Goal: Task Accomplishment & Management: Complete application form

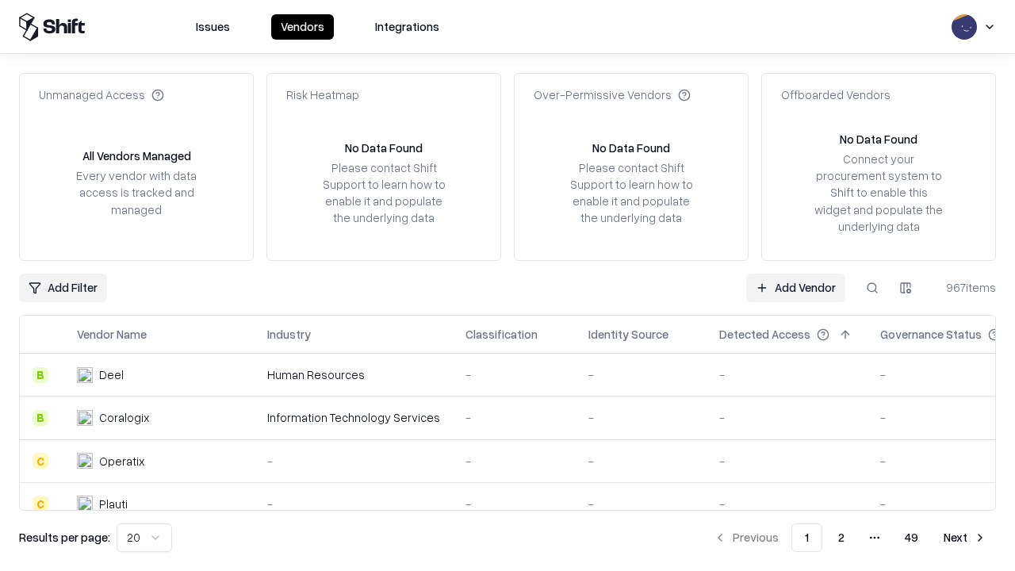
click at [795, 287] on link "Add Vendor" at bounding box center [795, 288] width 99 height 29
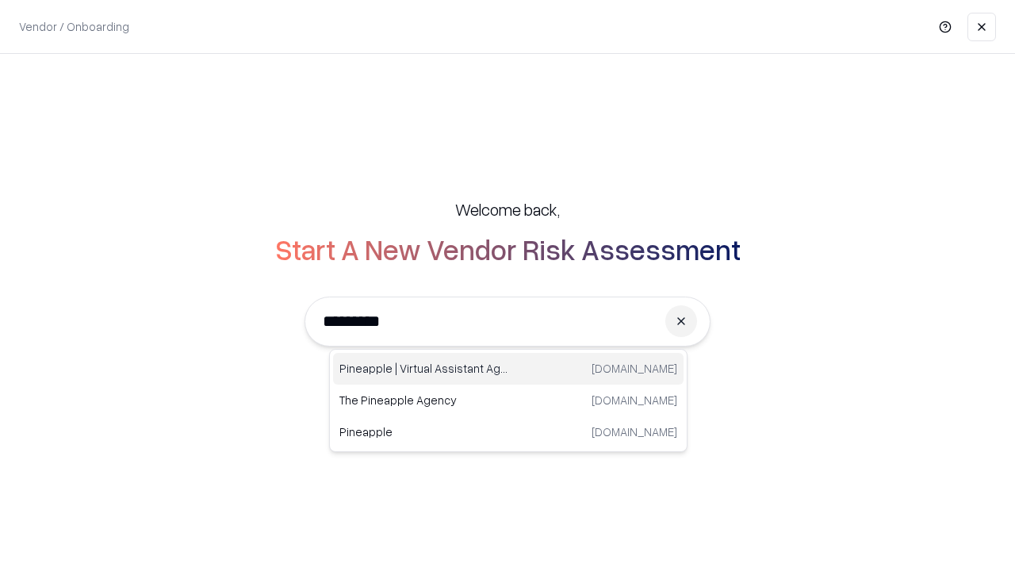
click at [508, 369] on div "Pineapple | Virtual Assistant Agency [DOMAIN_NAME]" at bounding box center [508, 369] width 350 height 32
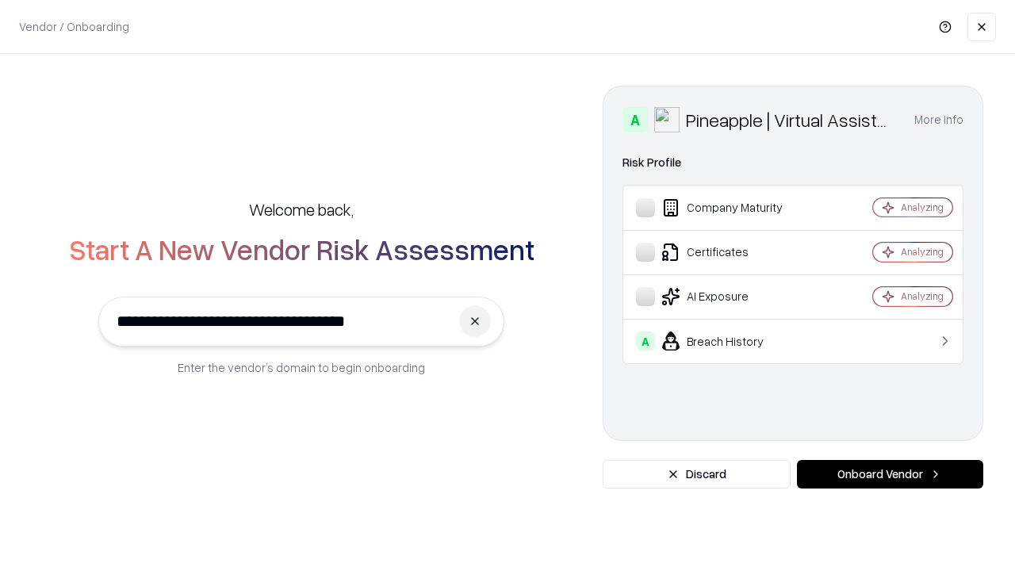
type input "**********"
click at [890, 474] on button "Onboard Vendor" at bounding box center [890, 474] width 186 height 29
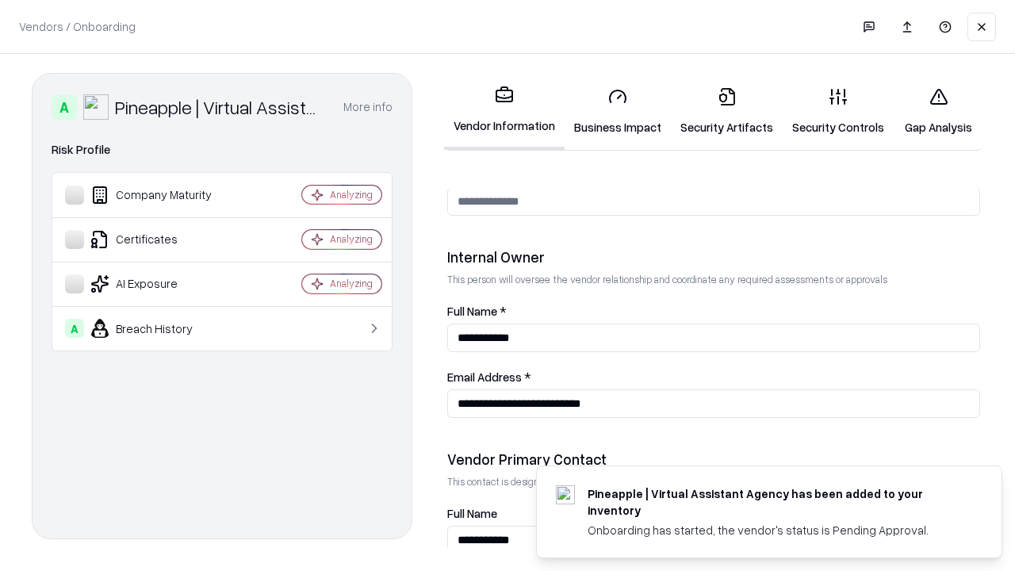
scroll to position [821, 0]
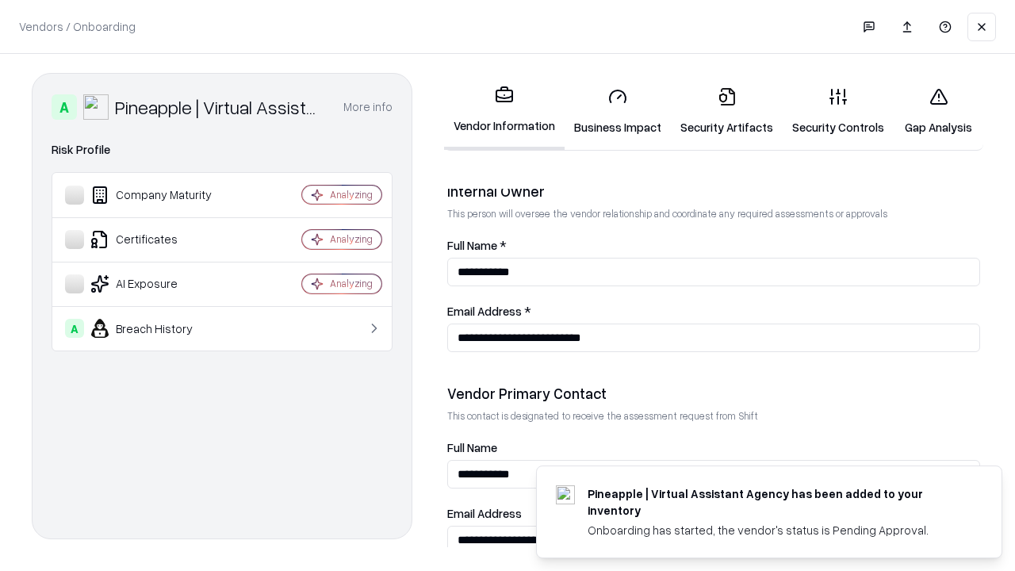
click at [726, 111] on link "Security Artifacts" at bounding box center [727, 112] width 112 height 74
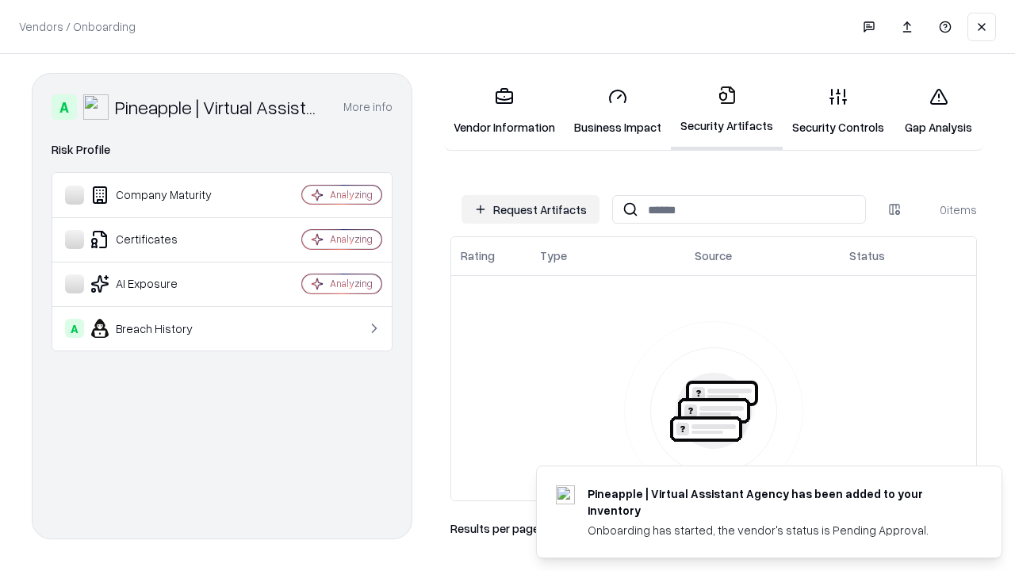
click at [530, 209] on button "Request Artifacts" at bounding box center [530, 209] width 138 height 29
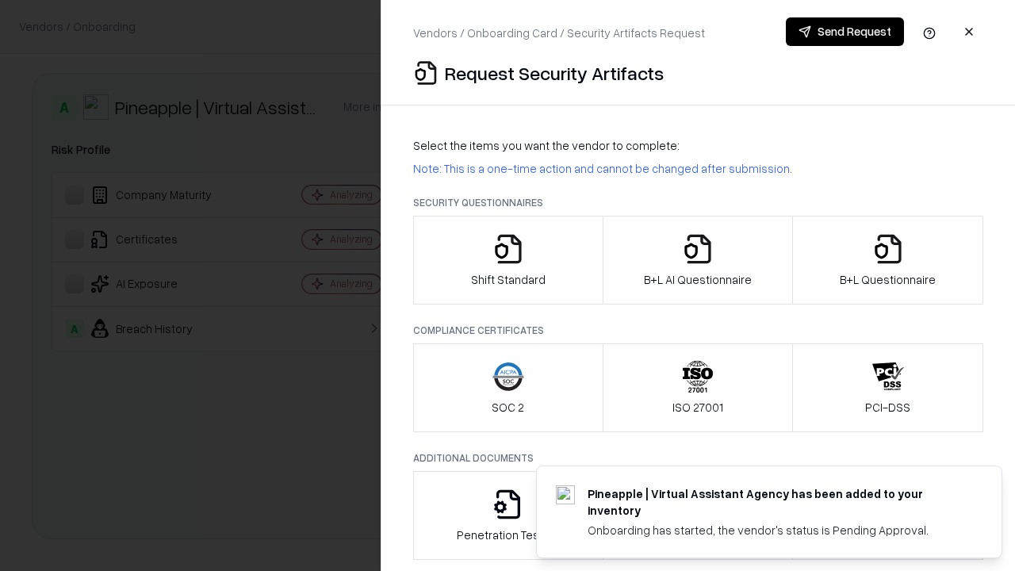
click at [887, 260] on icon "button" at bounding box center [888, 249] width 32 height 32
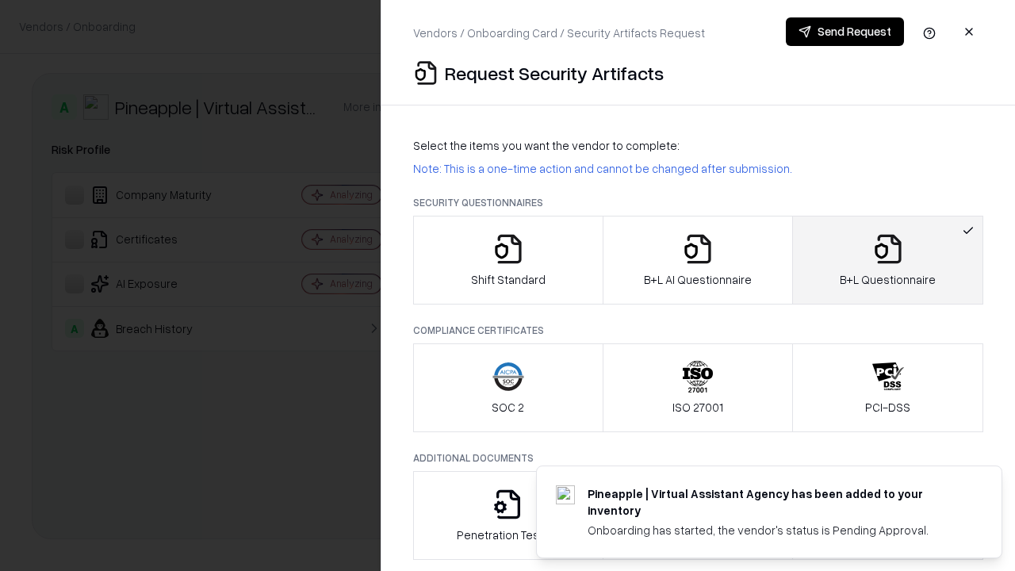
click at [697, 260] on icon "button" at bounding box center [698, 249] width 32 height 32
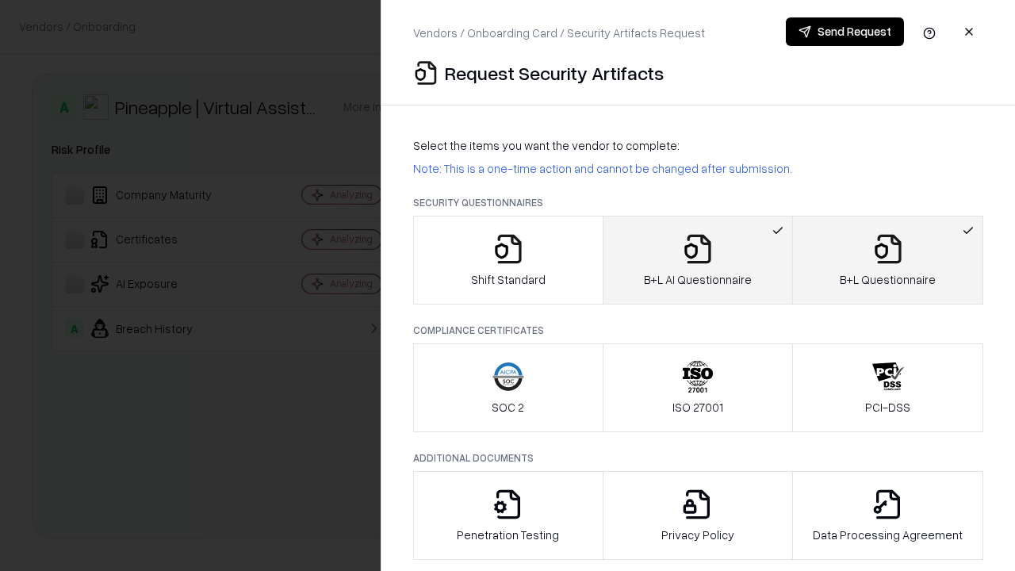
click at [844, 32] on button "Send Request" at bounding box center [845, 31] width 118 height 29
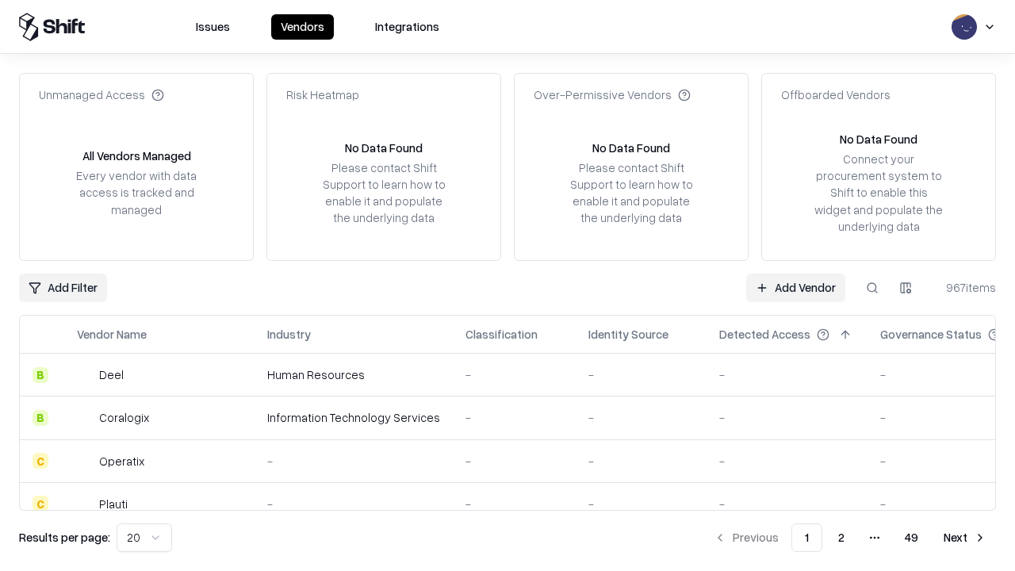
click at [872, 287] on button at bounding box center [872, 288] width 29 height 29
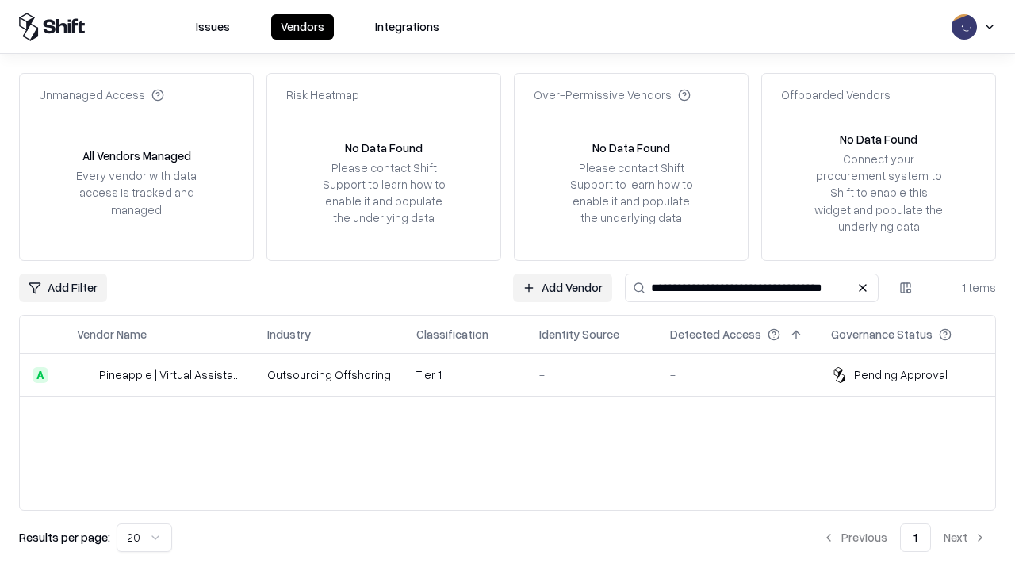
type input "**********"
click at [517, 374] on td "Tier 1" at bounding box center [465, 375] width 123 height 43
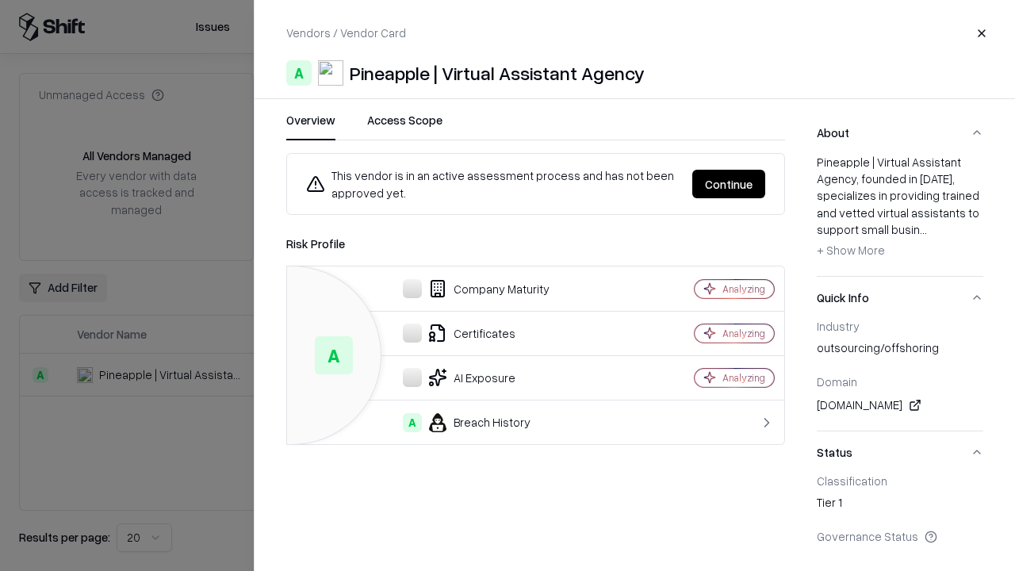
click at [729, 184] on button "Continue" at bounding box center [728, 184] width 73 height 29
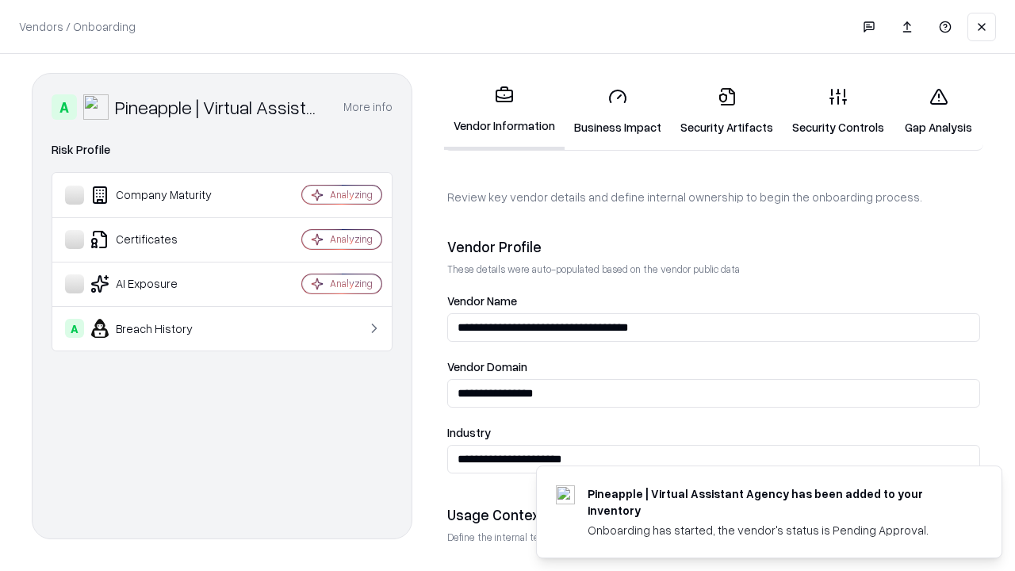
click at [726, 111] on link "Security Artifacts" at bounding box center [727, 112] width 112 height 74
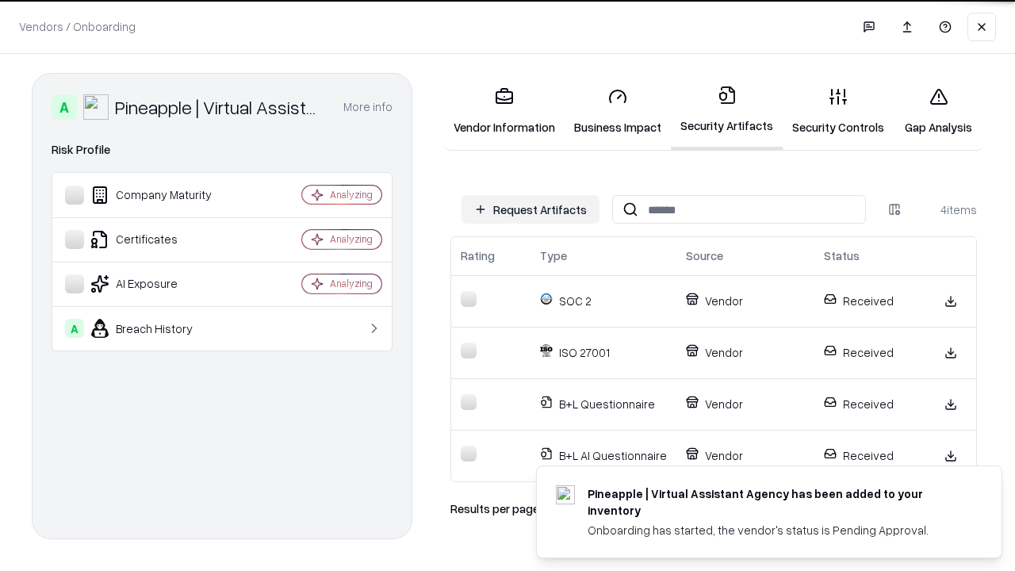
click at [938, 111] on link "Gap Analysis" at bounding box center [938, 112] width 90 height 74
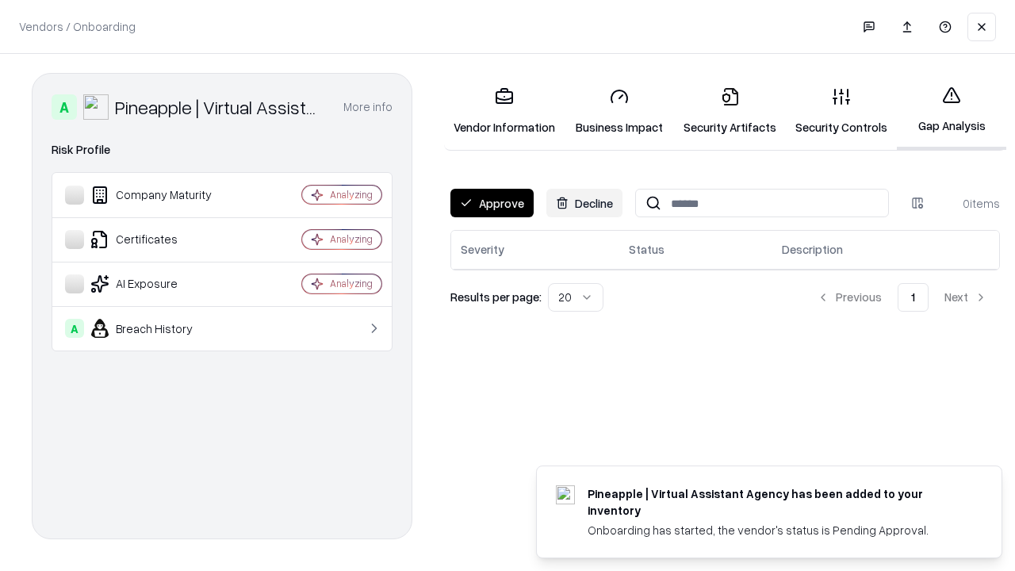
click at [492, 203] on button "Approve" at bounding box center [491, 203] width 83 height 29
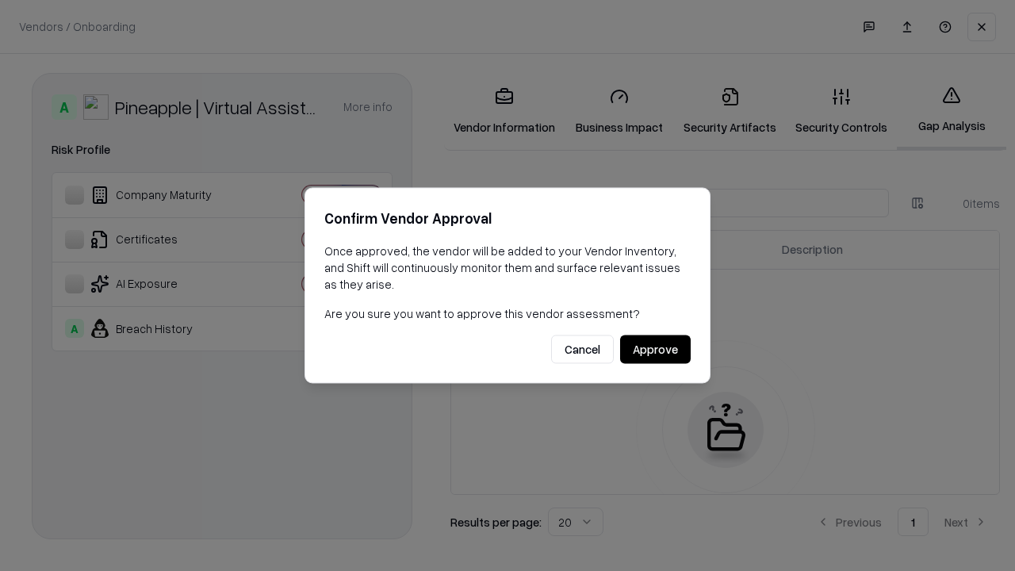
click at [655, 349] on button "Approve" at bounding box center [655, 349] width 71 height 29
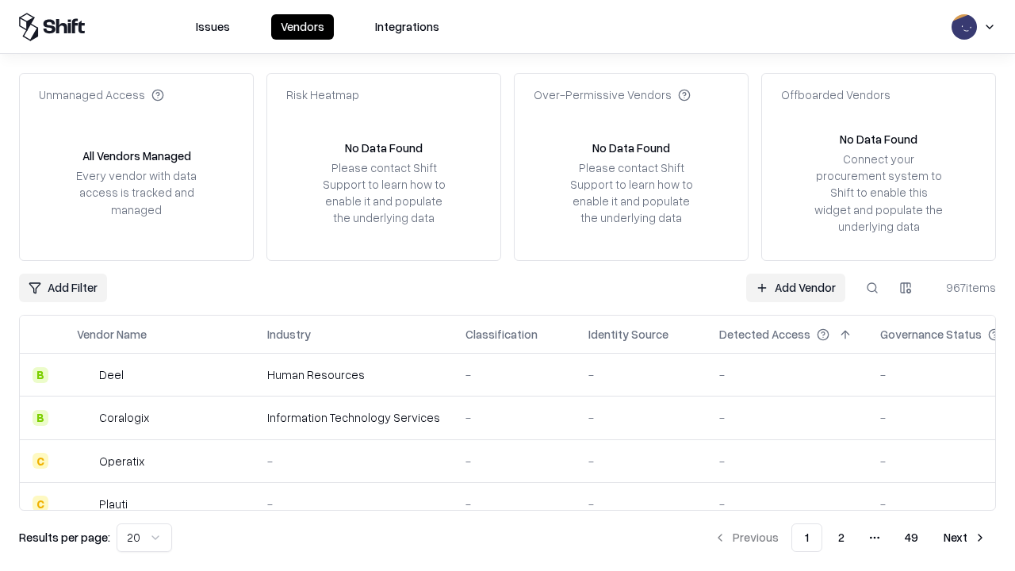
type input "**********"
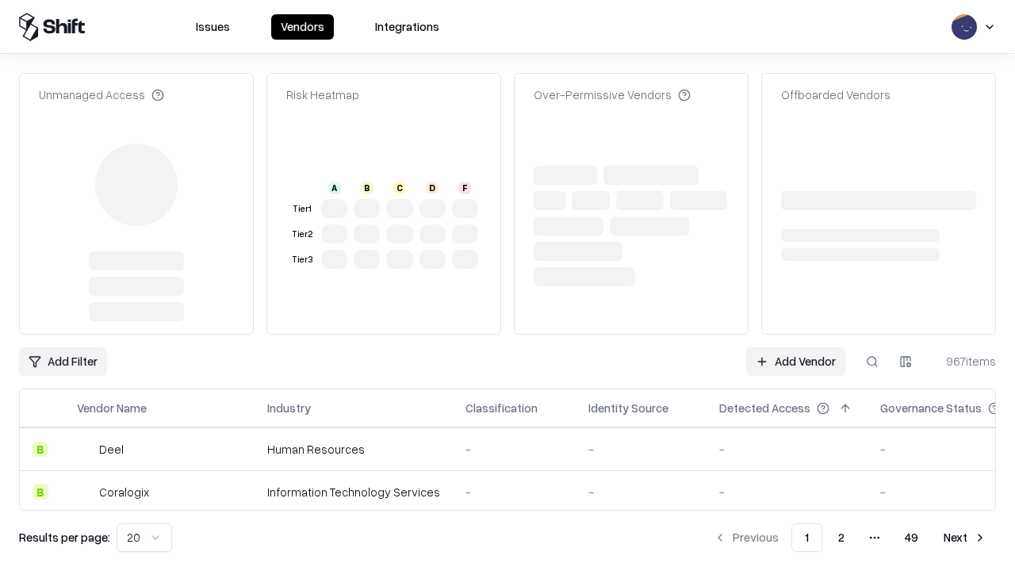
click at [795, 347] on link "Add Vendor" at bounding box center [795, 361] width 99 height 29
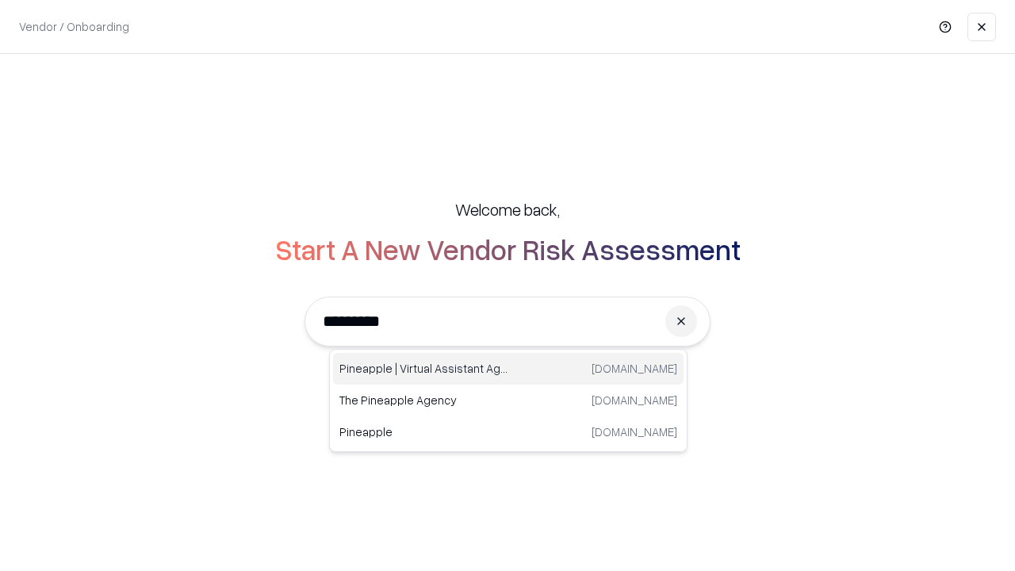
click at [508, 369] on div "Pineapple | Virtual Assistant Agency [DOMAIN_NAME]" at bounding box center [508, 369] width 350 height 32
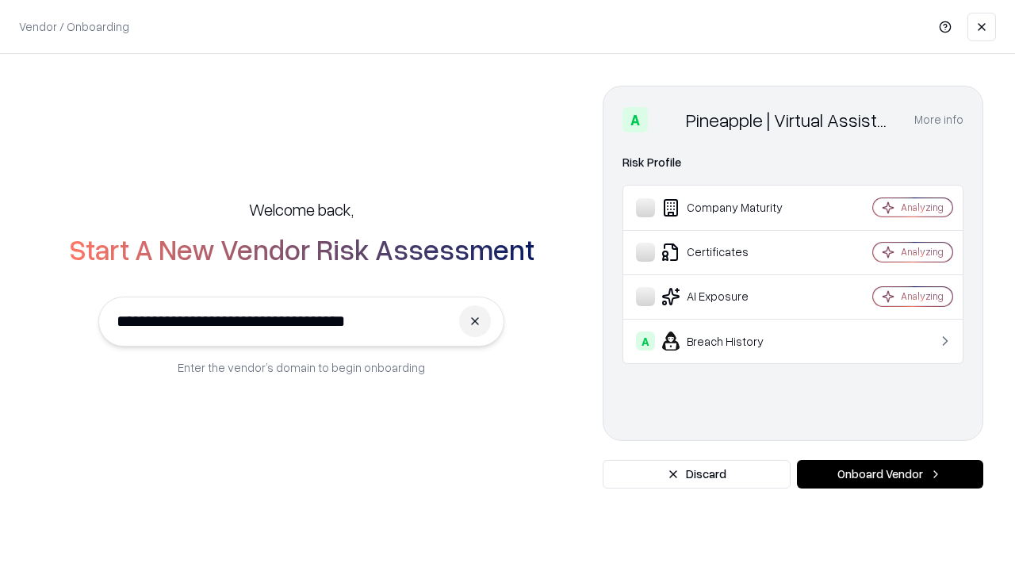
type input "**********"
click at [890, 474] on button "Onboard Vendor" at bounding box center [890, 474] width 186 height 29
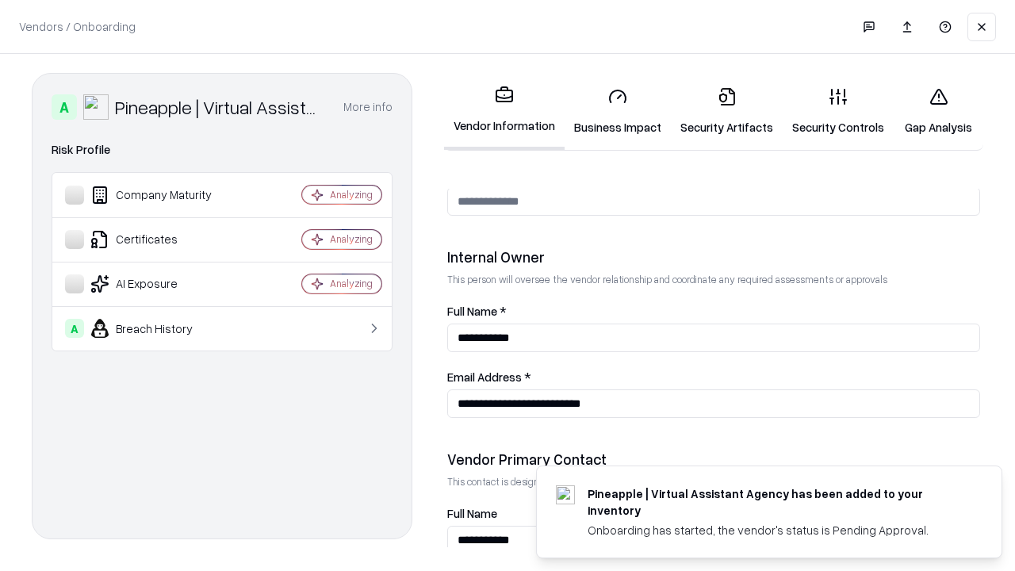
scroll to position [821, 0]
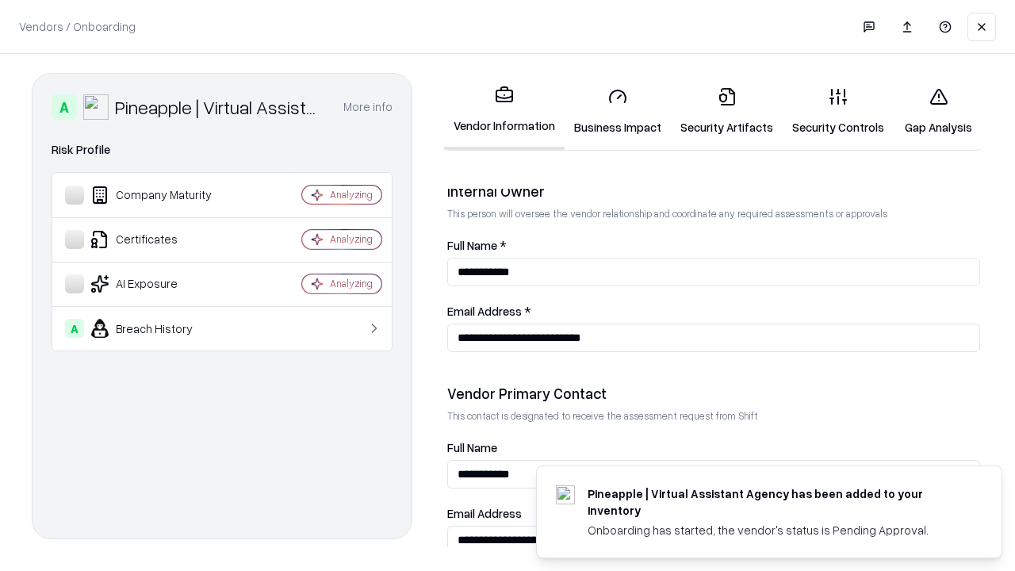
click at [938, 111] on link "Gap Analysis" at bounding box center [938, 112] width 90 height 74
